Goal: Task Accomplishment & Management: Manage account settings

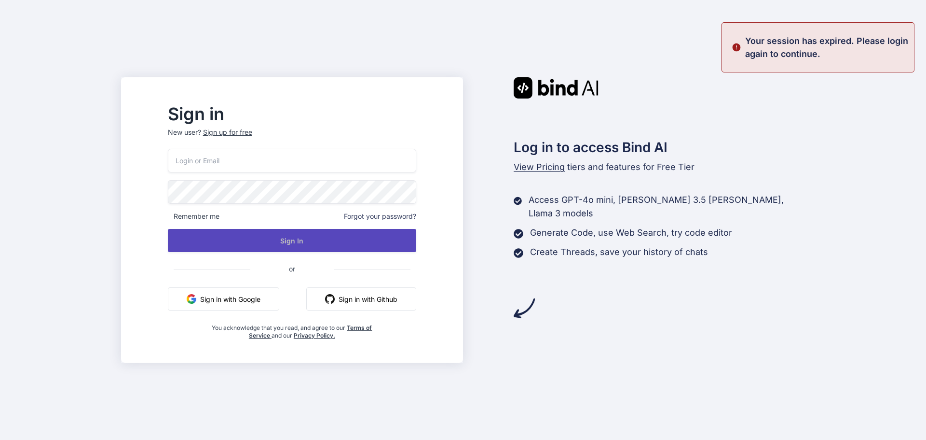
type input "[EMAIL_ADDRESS][DOMAIN_NAME]"
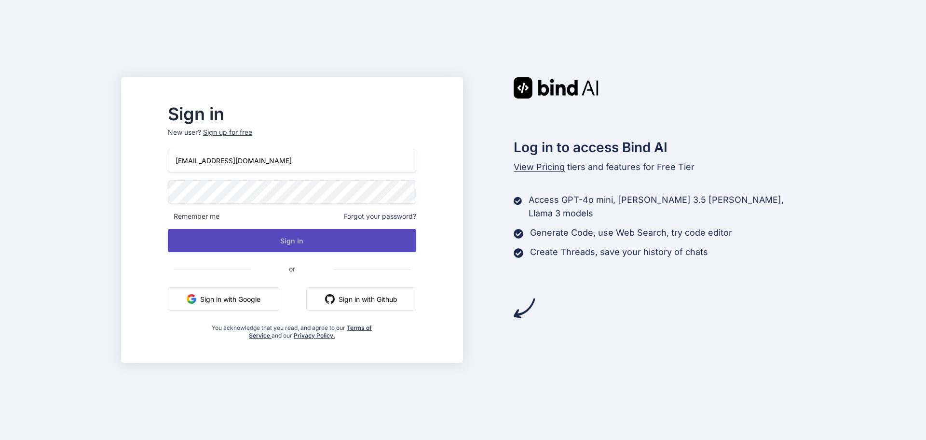
click at [374, 241] on button "Sign In" at bounding box center [292, 240] width 249 height 23
click at [376, 239] on button "Sign In" at bounding box center [292, 240] width 249 height 23
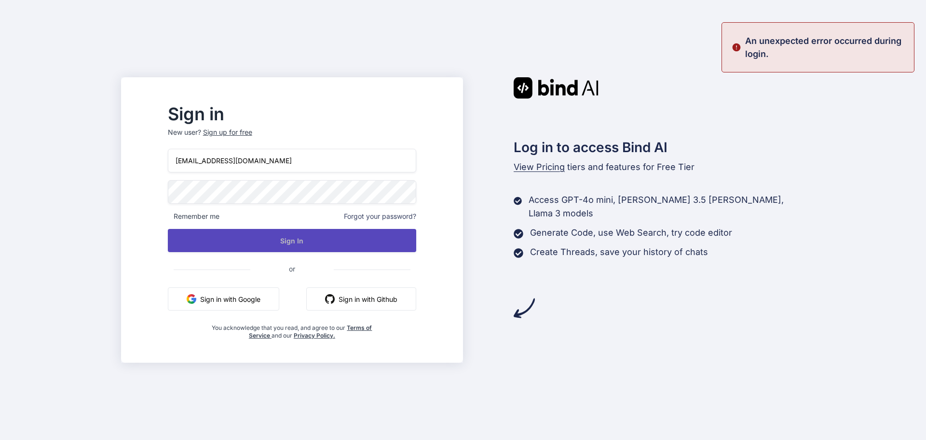
click at [325, 238] on button "Sign In" at bounding box center [292, 240] width 249 height 23
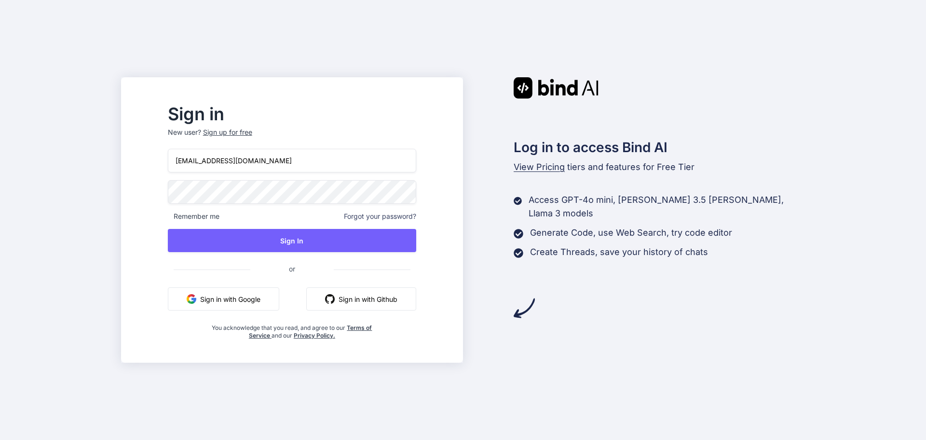
click at [277, 302] on button "Sign in with Google" at bounding box center [223, 298] width 111 height 23
